Goal: Book appointment/travel/reservation

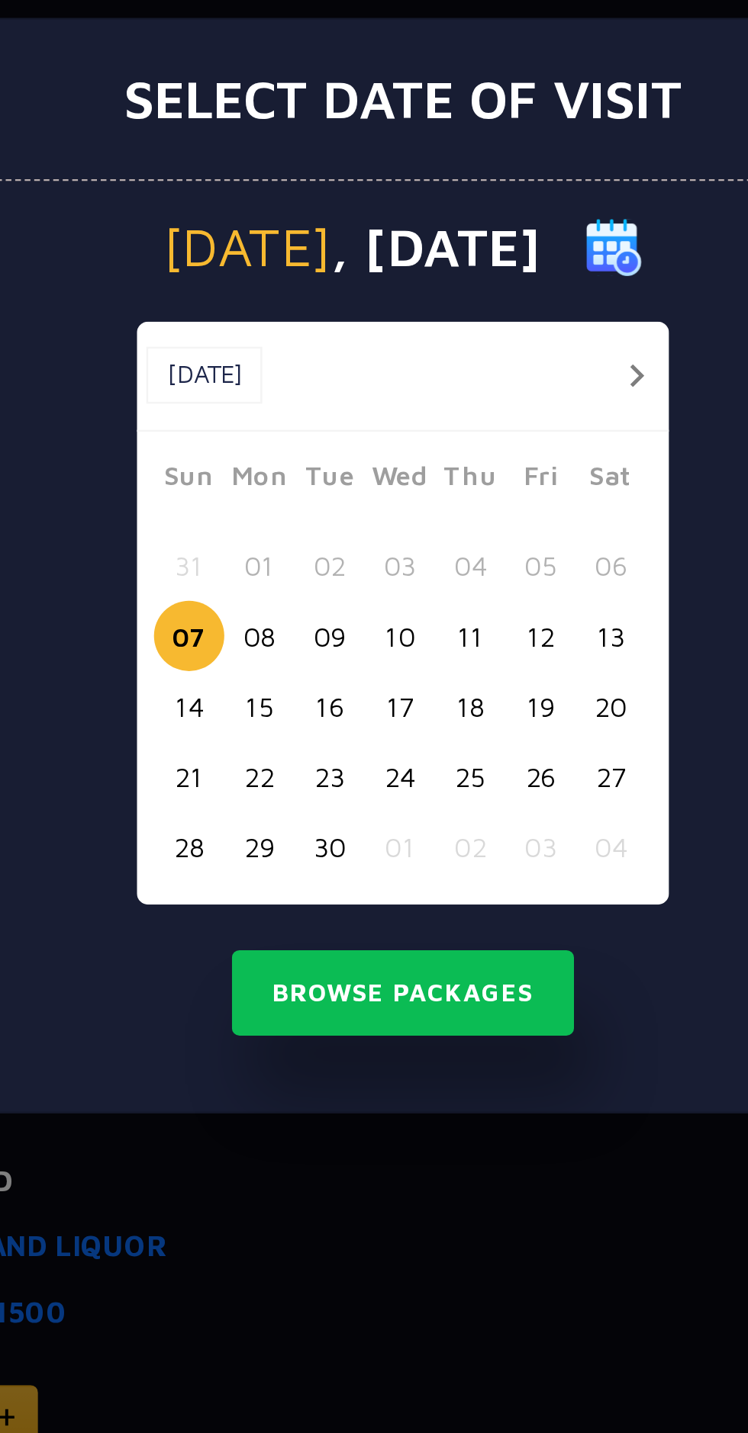
click at [341, 771] on button "16" at bounding box center [344, 773] width 28 height 28
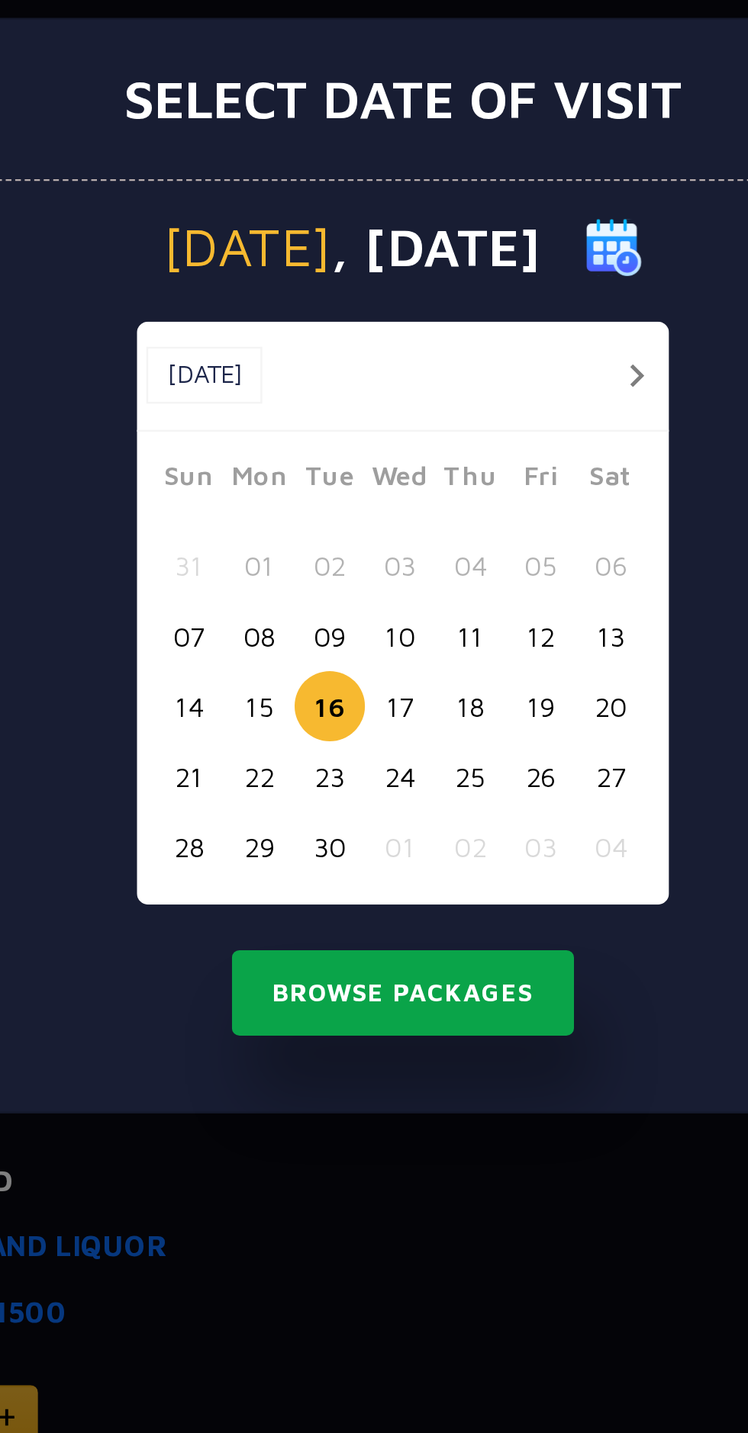
click at [410, 886] on button "Browse Packages" at bounding box center [373, 888] width 137 height 35
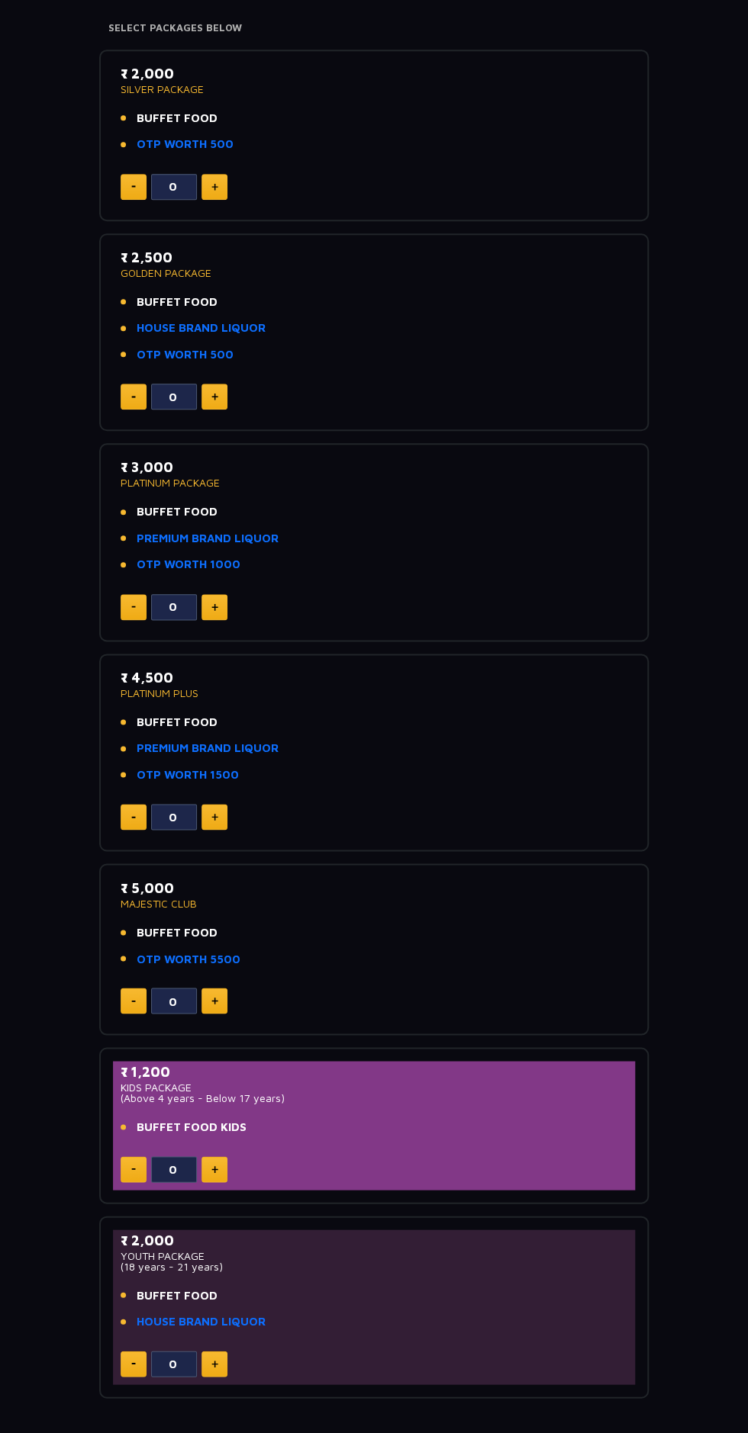
scroll to position [236, 0]
